Goal: Obtain resource: Obtain resource

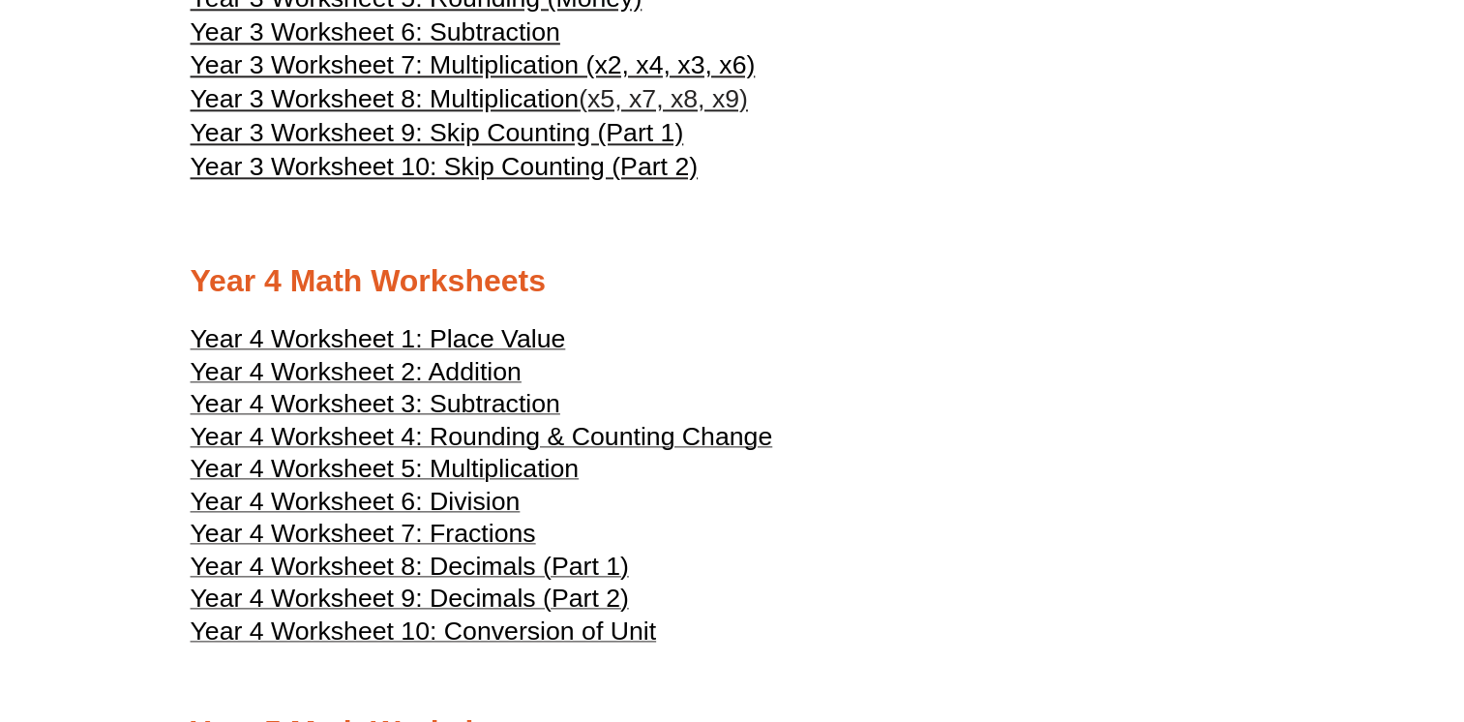
scroll to position [2226, 0]
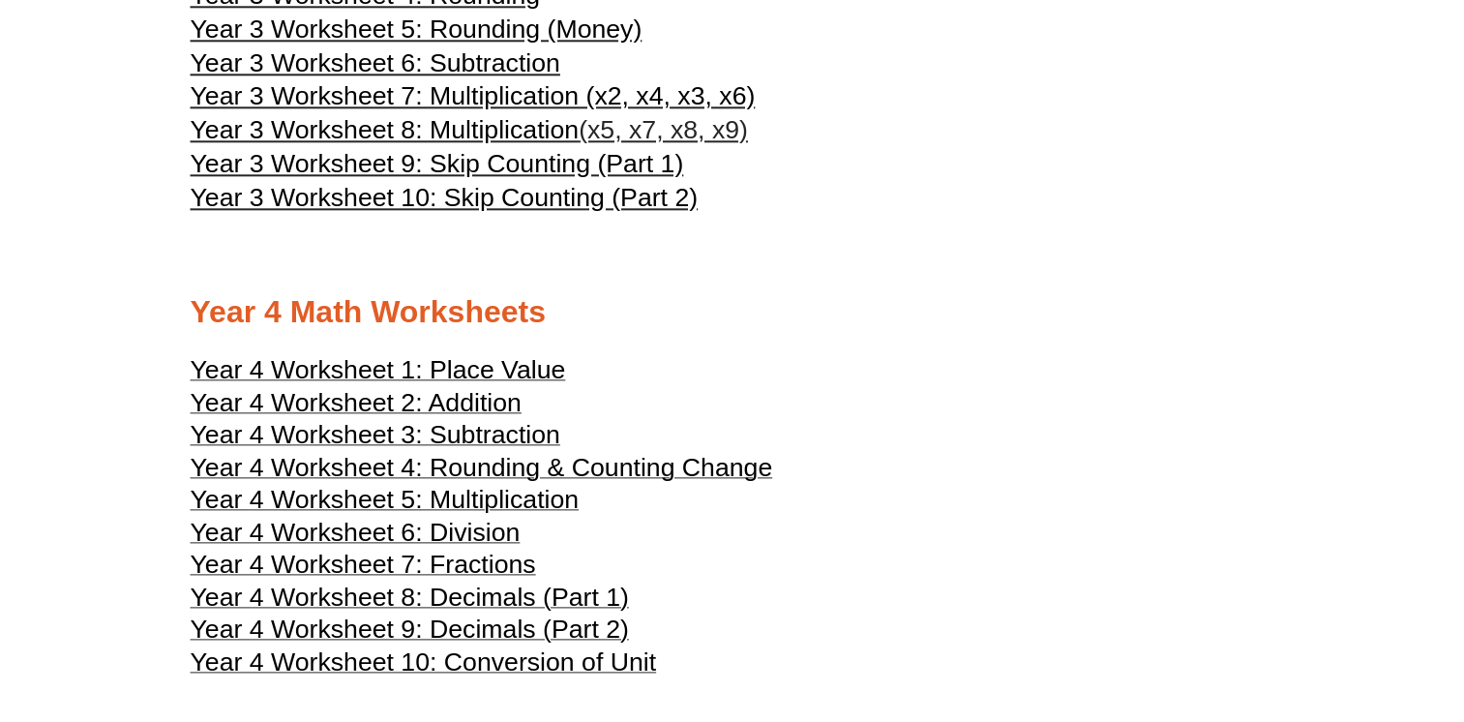
click at [264, 314] on h2 "Year 4 Math Worksheets" at bounding box center [733, 312] width 1084 height 41
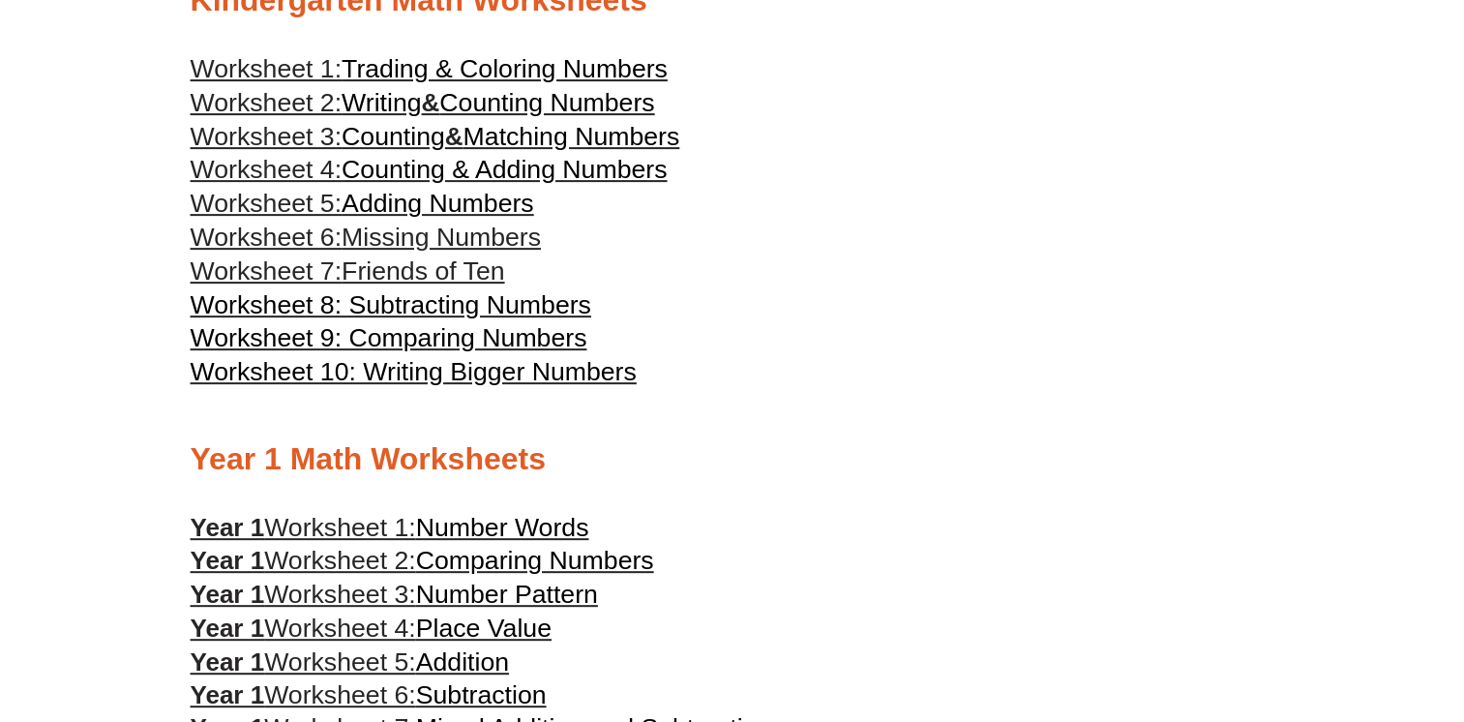
scroll to position [0, 0]
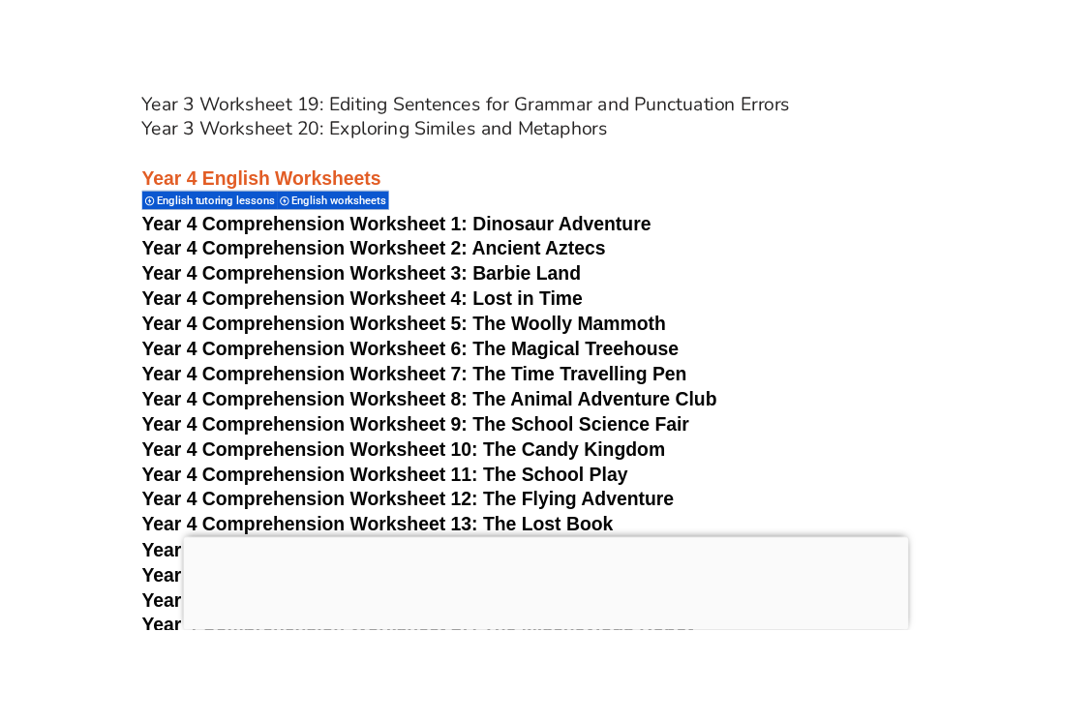
scroll to position [7866, 0]
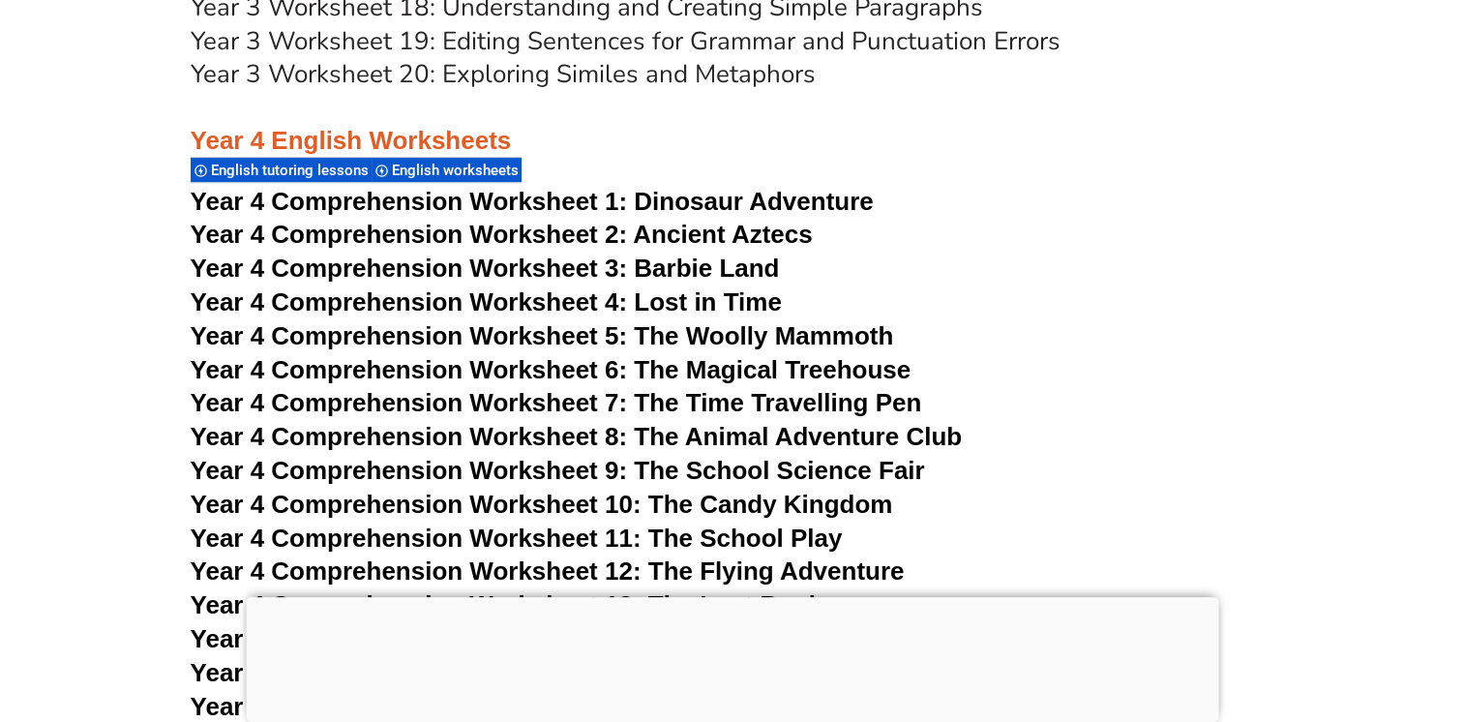
click at [279, 195] on span "Year 4 Comprehension Worksheet 1:" at bounding box center [409, 201] width 437 height 29
